Goal: Information Seeking & Learning: Understand process/instructions

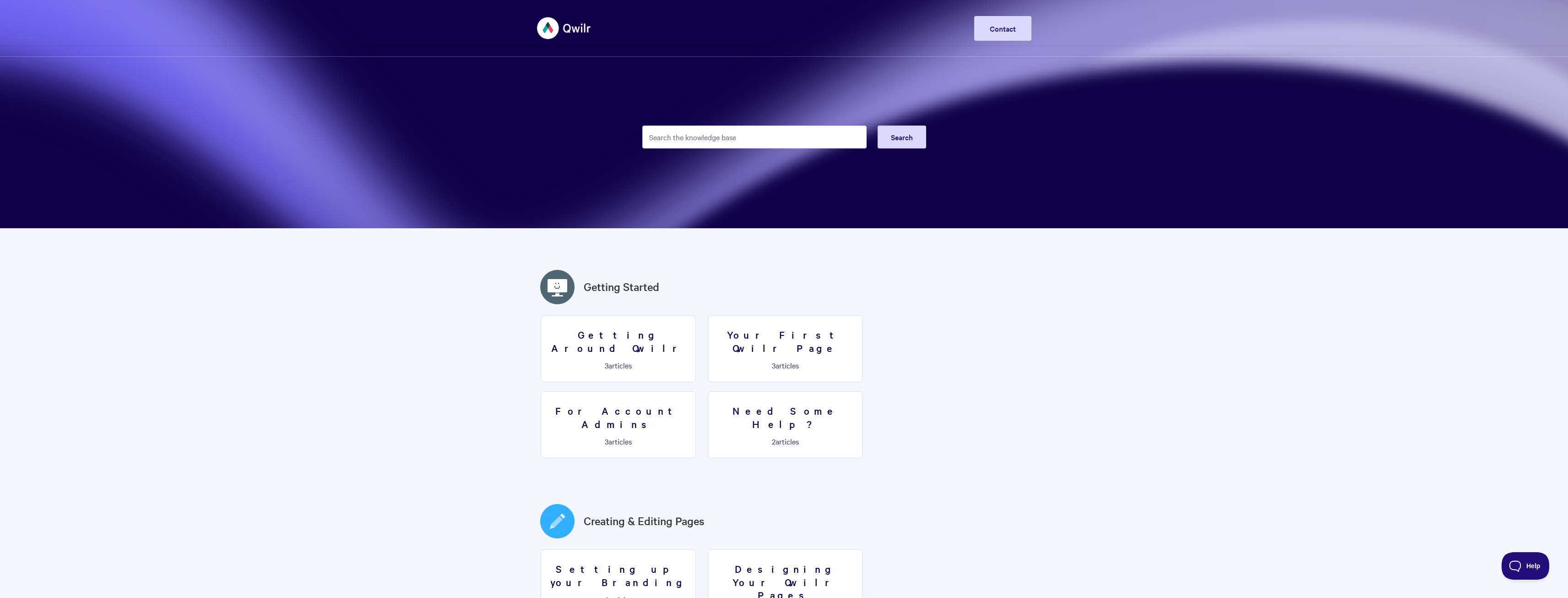
click at [747, 140] on input "Search the knowledge base" at bounding box center [754, 137] width 225 height 23
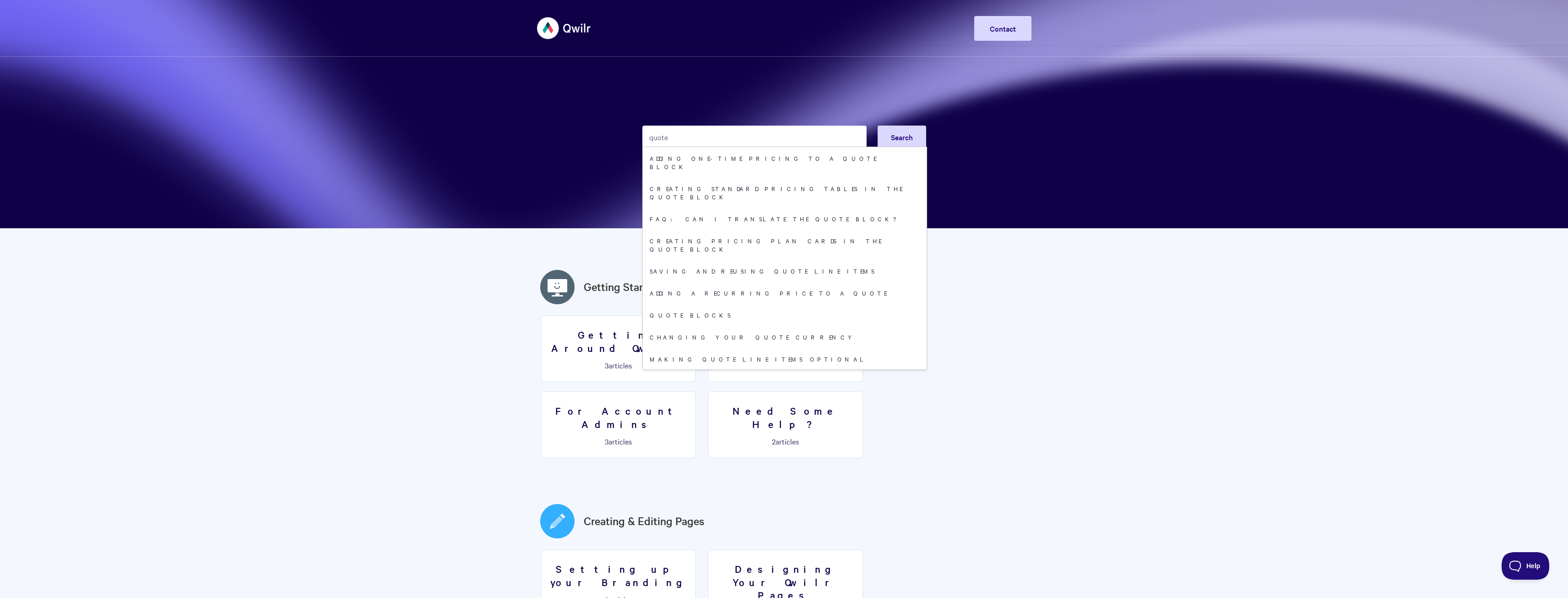
type input "quote"
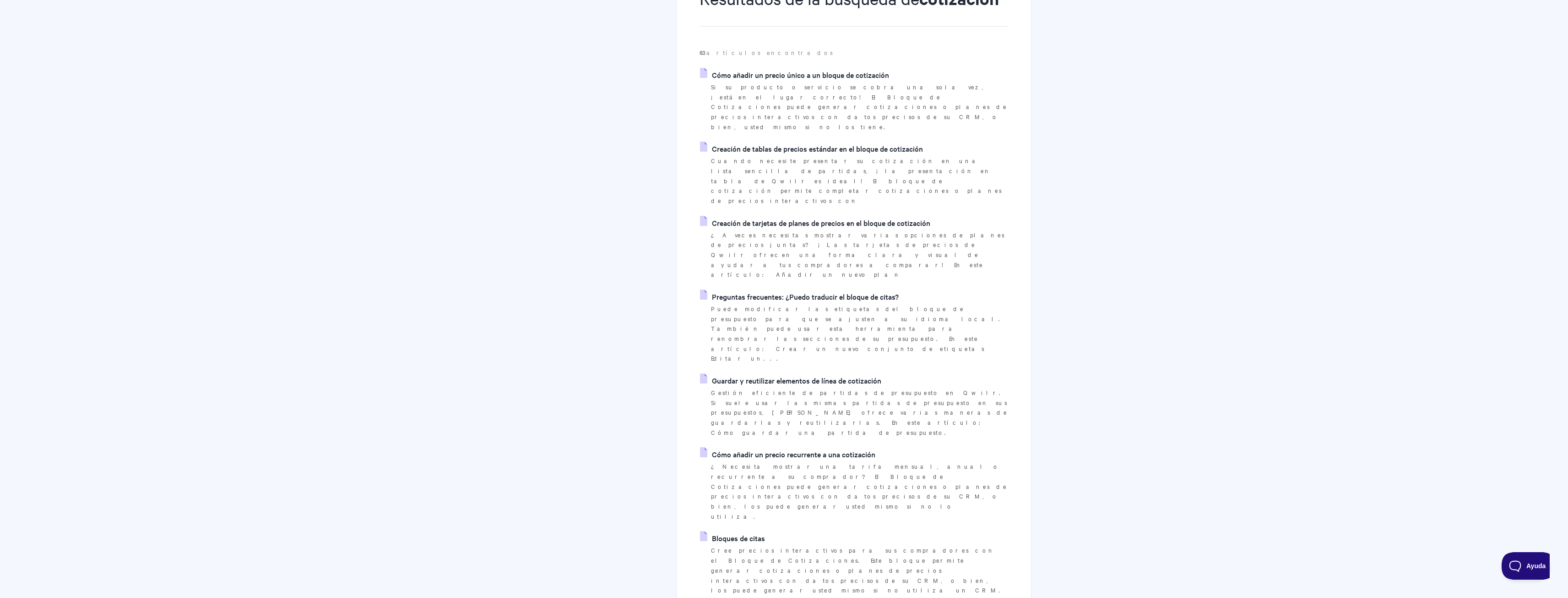
scroll to position [138, 0]
click at [807, 372] on font "Guardar y reutilizar elementos de línea de cotización" at bounding box center [797, 377] width 169 height 10
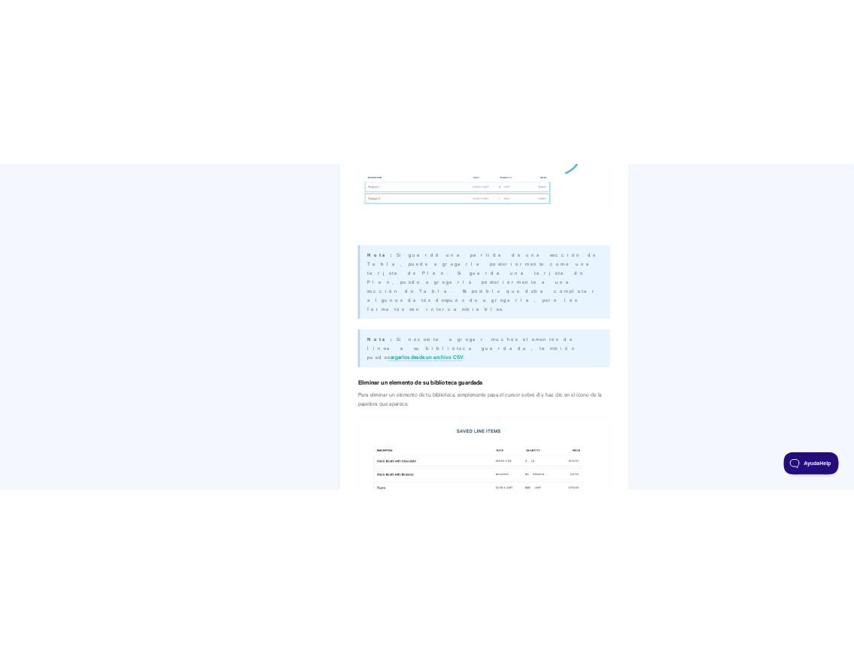
scroll to position [2183, 0]
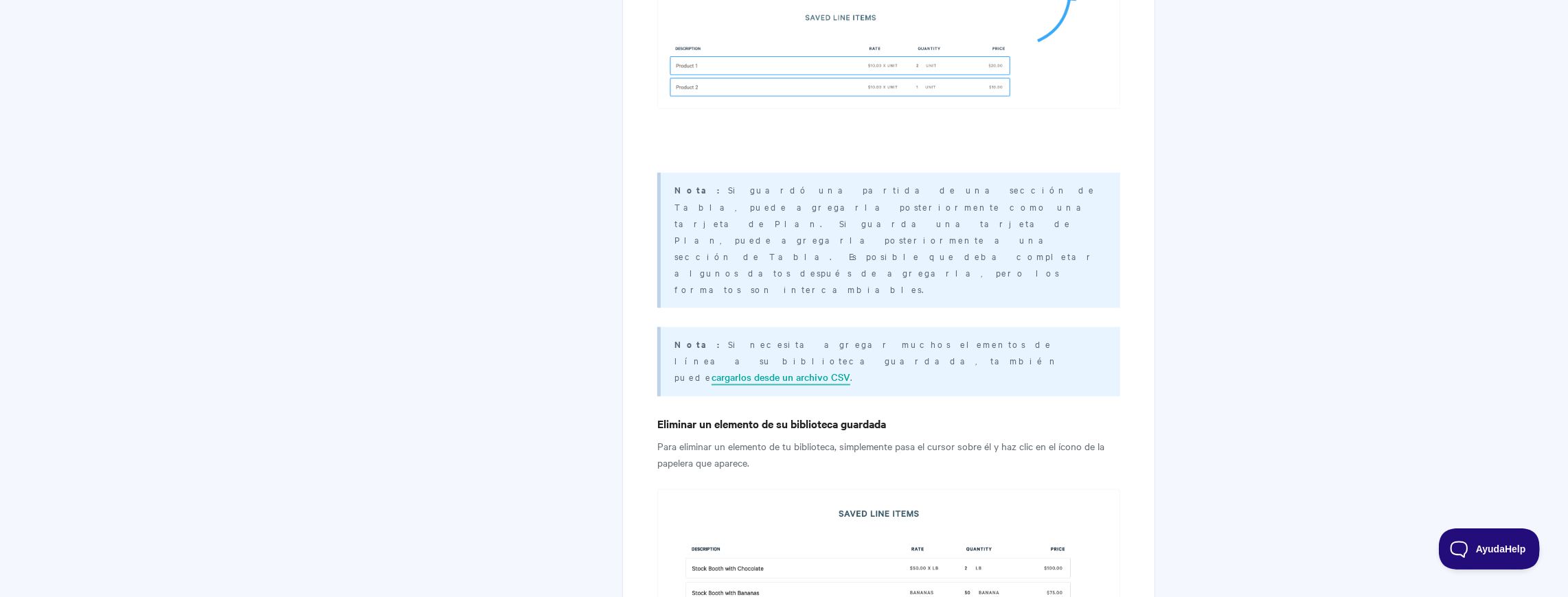
click at [850, 371] on font "cargarlos desde un archivo CSV" at bounding box center [781, 377] width 139 height 14
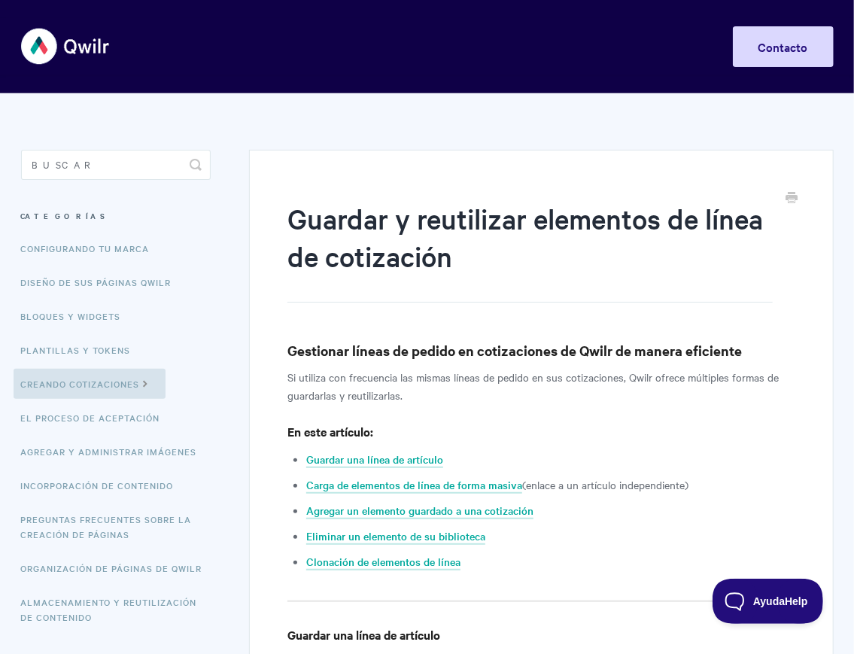
scroll to position [0, 0]
click at [24, 50] on img at bounding box center [66, 46] width 90 height 56
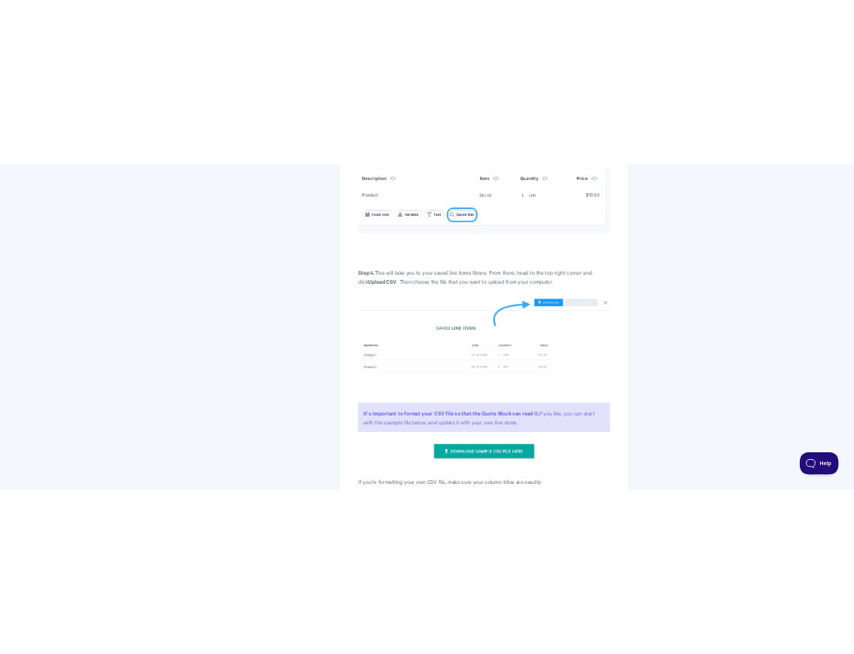
scroll to position [1303, 0]
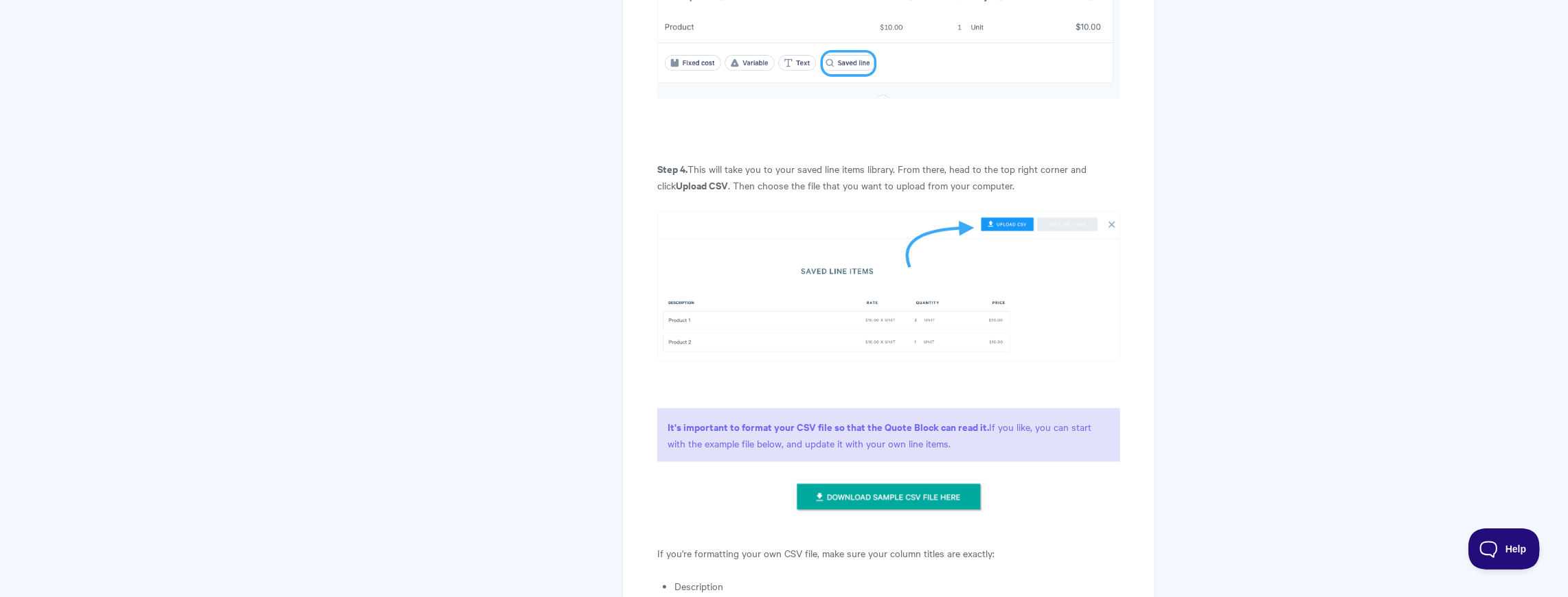
click at [908, 480] on img at bounding box center [889, 498] width 191 height 35
click at [855, 480] on img at bounding box center [889, 498] width 191 height 35
